Goal: Transaction & Acquisition: Download file/media

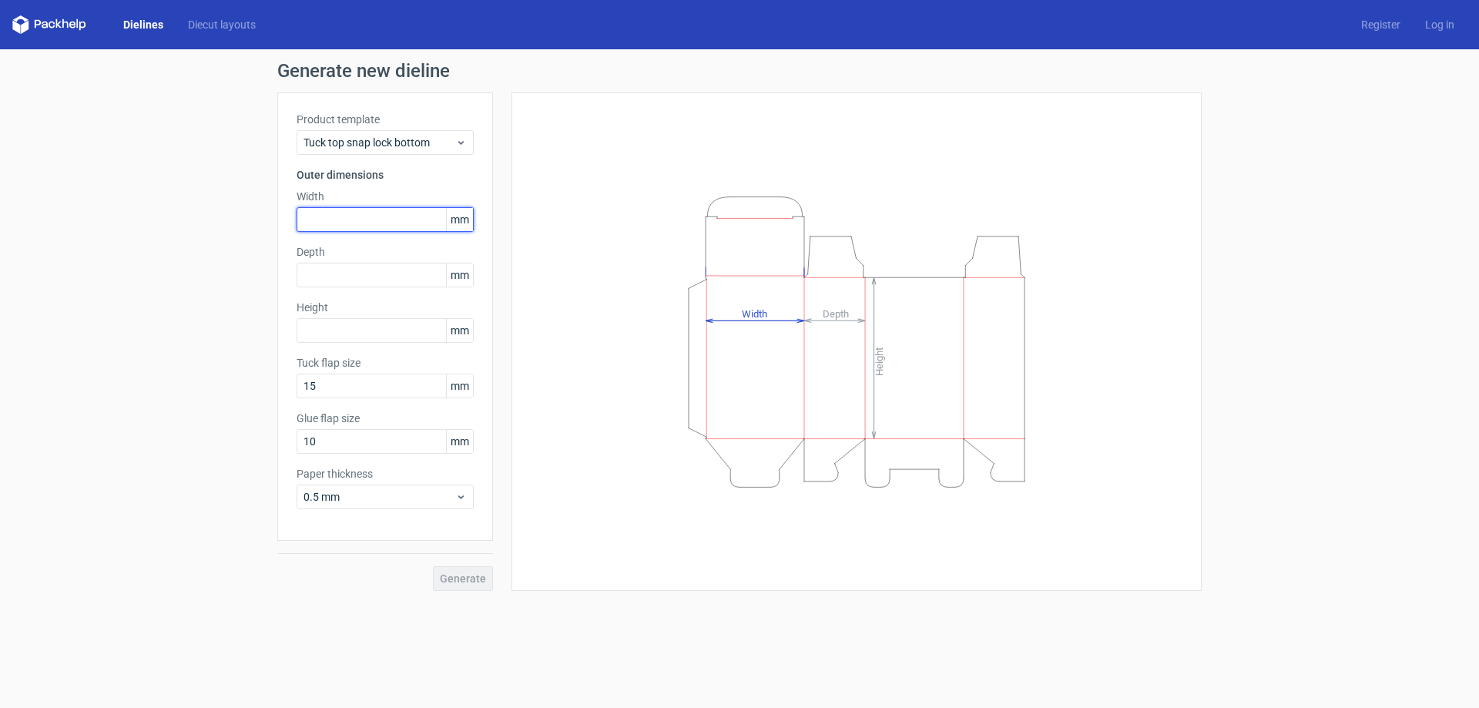
click at [337, 219] on input "text" at bounding box center [384, 219] width 177 height 25
type input "80"
type input "60"
type input "80"
click at [469, 581] on span "Generate" at bounding box center [463, 578] width 46 height 11
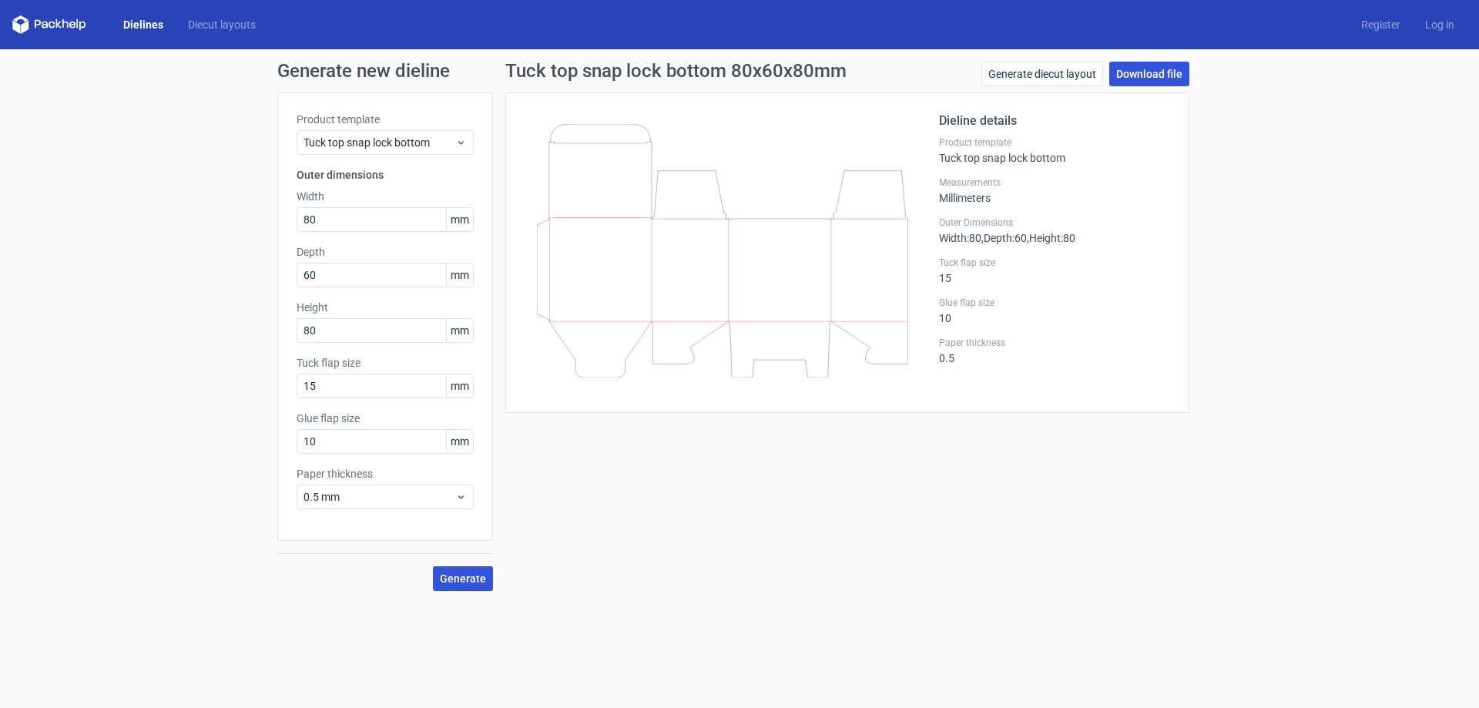
click at [1159, 69] on link "Download file" at bounding box center [1149, 74] width 80 height 25
click at [727, 531] on div "Tuck top snap lock bottom 80x60x80mm Generate diecut layout Download file Dieli…" at bounding box center [847, 326] width 708 height 529
click at [722, 531] on div "Tuck top snap lock bottom 80x60x80mm Generate diecut layout Download file Dieli…" at bounding box center [847, 326] width 708 height 529
